Goal: Information Seeking & Learning: Learn about a topic

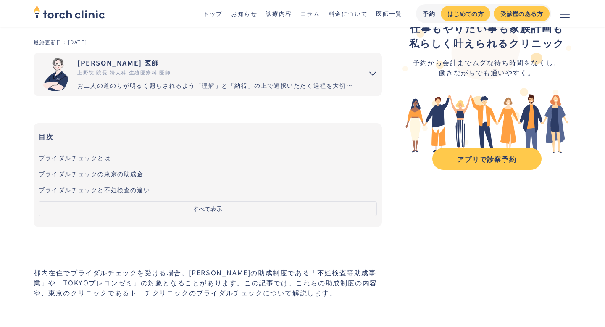
scroll to position [71, 0]
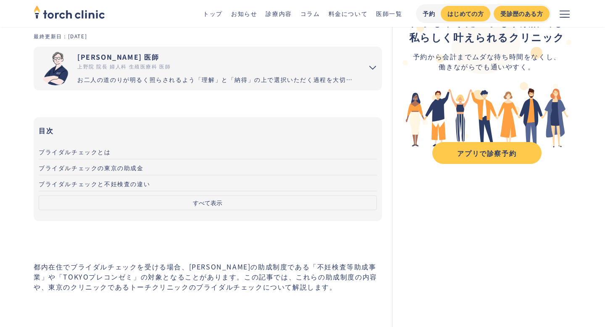
click at [206, 206] on button "すべて表示" at bounding box center [208, 202] width 338 height 15
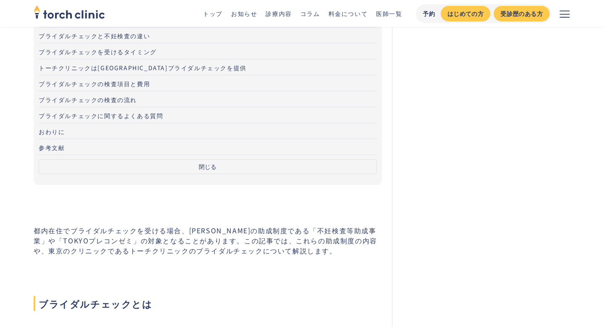
scroll to position [283, 0]
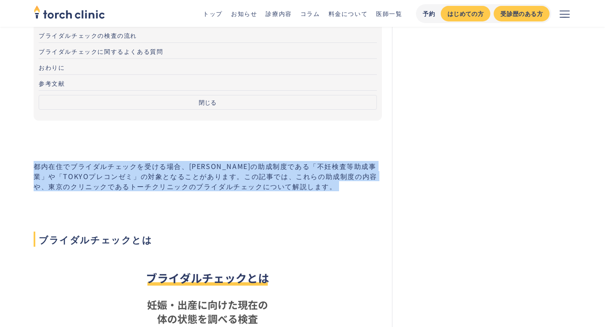
drag, startPoint x: 28, startPoint y: 166, endPoint x: 266, endPoint y: 192, distance: 240.0
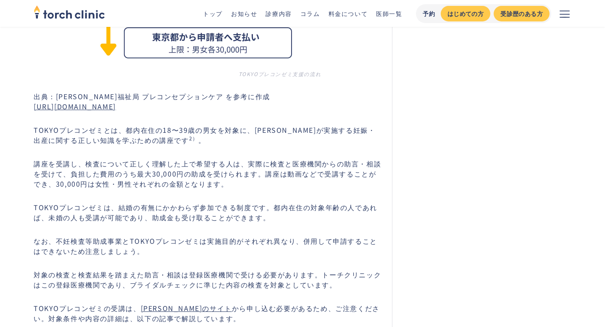
scroll to position [3293, 0]
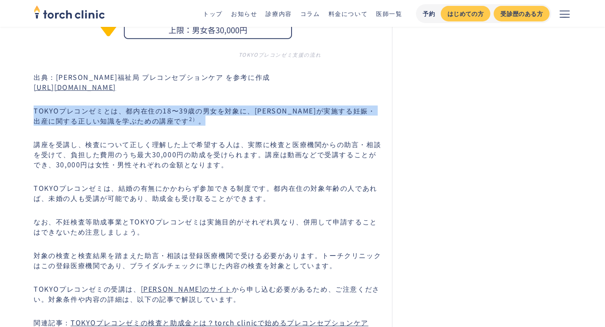
drag, startPoint x: 26, startPoint y: 103, endPoint x: 201, endPoint y: 113, distance: 175.9
click at [201, 113] on main "不妊治療 torch clinic 診療内容 コラム ブライダルチェックを東京で受けたい場合は？助成金や東京のトーチクリニックの詳細について ブライダルチェッ…" at bounding box center [302, 139] width 605 height 6811
click at [201, 113] on p "TOKYOプレコンゼミとは、都内在住の18〜39歳の男女を対象に、[PERSON_NAME]が実施する妊娠・出産に関する正しい知識を学ぶための講座です 2） 。" at bounding box center [208, 115] width 348 height 20
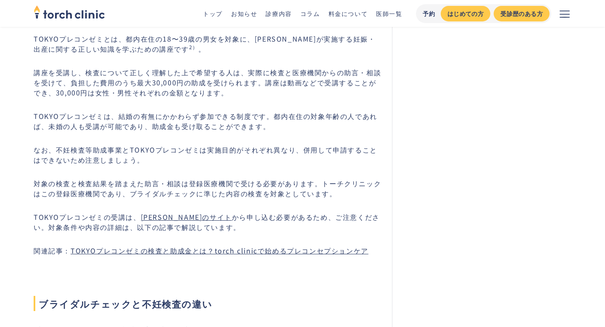
scroll to position [3365, 0]
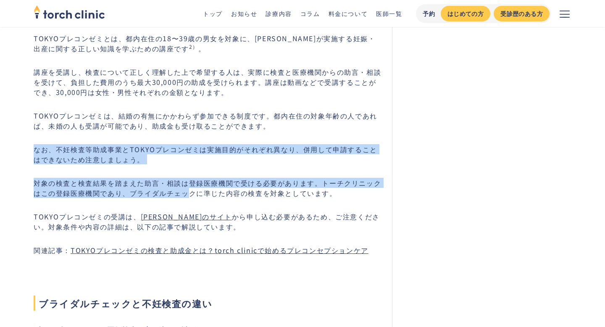
drag, startPoint x: 29, startPoint y: 143, endPoint x: 189, endPoint y: 181, distance: 164.5
click at [189, 181] on p "対象の検査と検査結果を踏まえた助言・相談は登録医療機関で受ける必要があります。トーチクリニックはこの登録医療機関であり、ブライダルチェックに準じた内容の検査を…" at bounding box center [208, 188] width 348 height 20
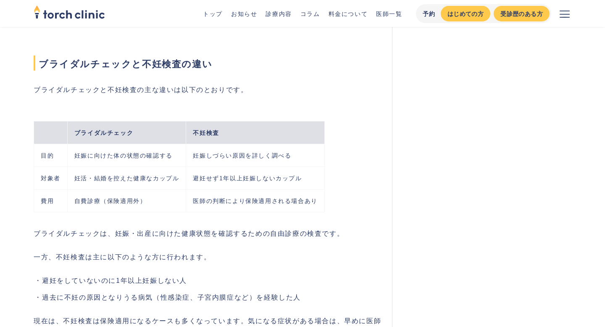
scroll to position [3624, 0]
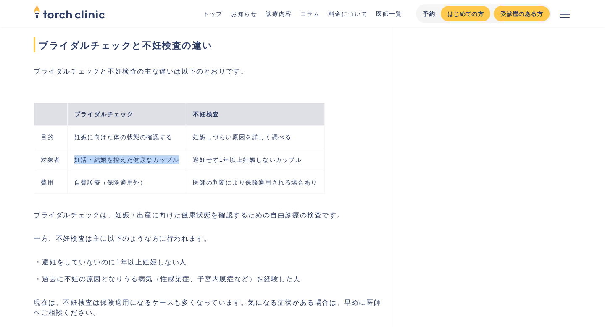
drag, startPoint x: 71, startPoint y: 150, endPoint x: 158, endPoint y: 156, distance: 86.3
click at [157, 157] on td "妊活・結婚を控えた健康なカップル" at bounding box center [126, 159] width 119 height 23
click at [158, 156] on td "妊活・結婚を控えた健康なカップル" at bounding box center [126, 159] width 119 height 23
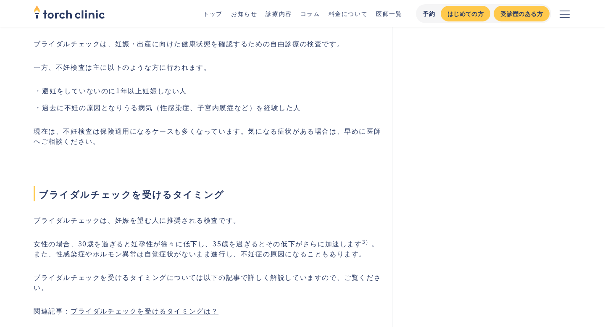
scroll to position [3797, 0]
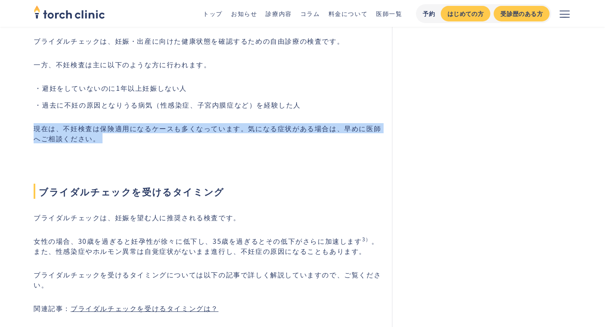
drag, startPoint x: 9, startPoint y: 106, endPoint x: 119, endPoint y: 153, distance: 119.5
click at [119, 155] on h2 "ブライダルチェックを受けるタイミング" at bounding box center [208, 177] width 348 height 44
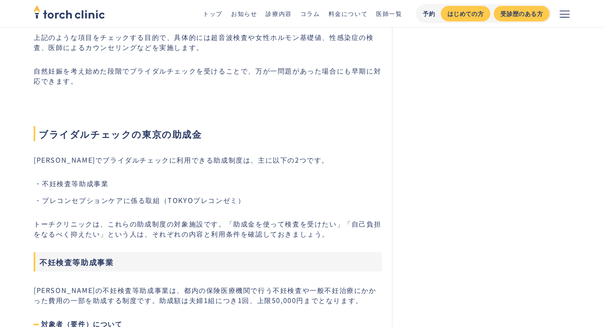
scroll to position [932, 0]
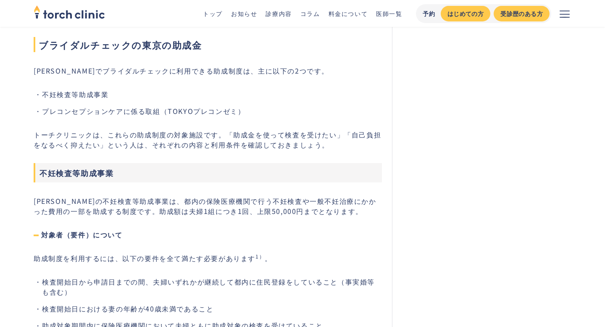
click at [42, 94] on li "不妊検査等助成事業" at bounding box center [212, 94] width 340 height 10
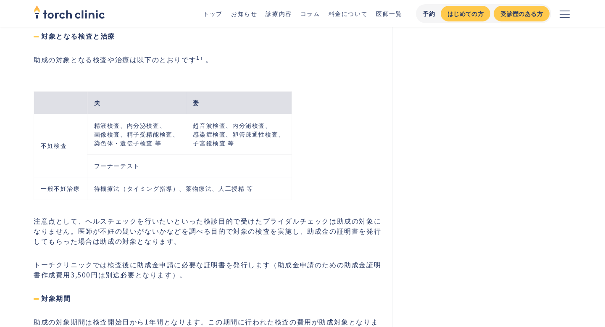
scroll to position [1301, 0]
